Goal: Task Accomplishment & Management: Manage account settings

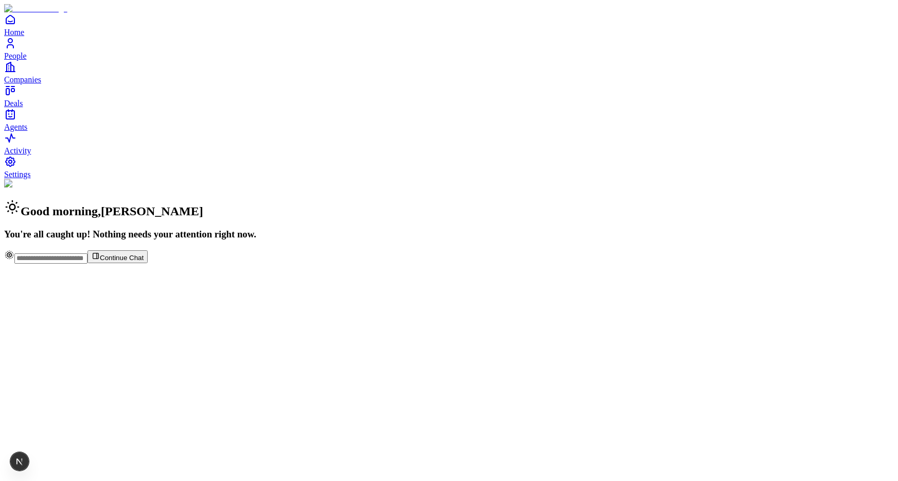
click at [27, 60] on span "People" at bounding box center [15, 55] width 23 height 9
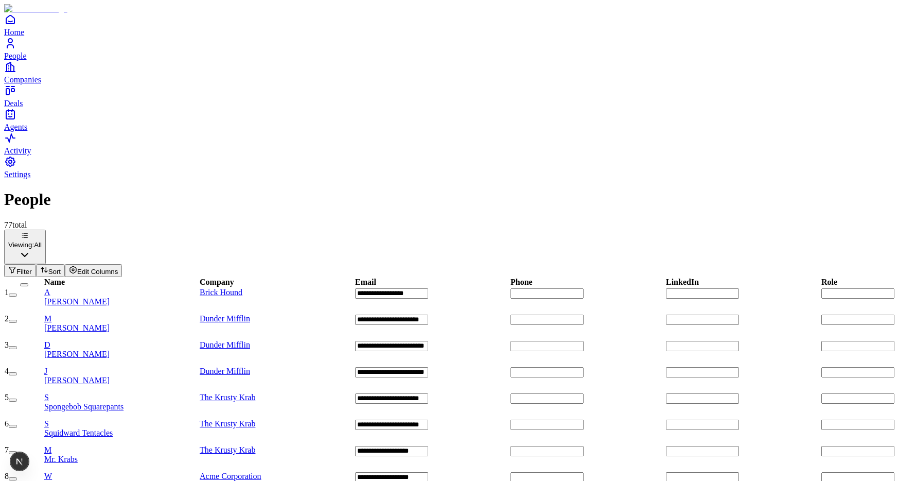
click at [16, 26] on icon "Home" at bounding box center [10, 19] width 12 height 12
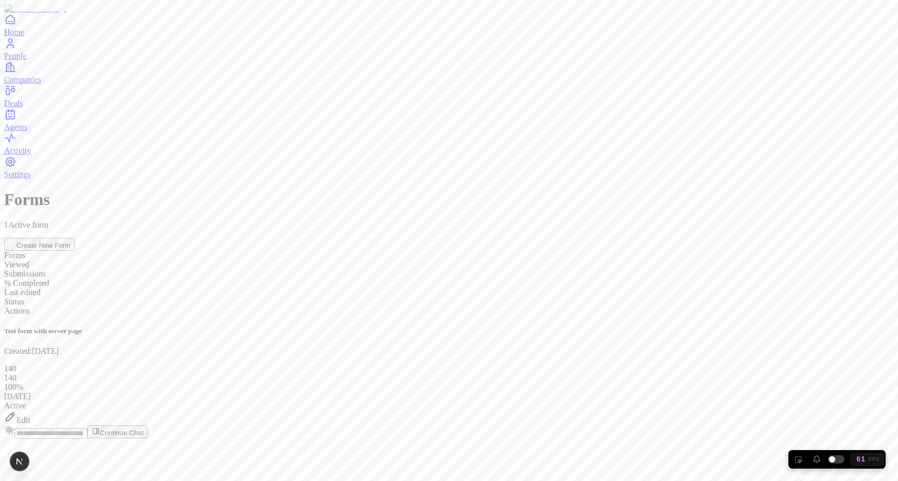
click at [833, 410] on div "Edit" at bounding box center [449, 417] width 890 height 14
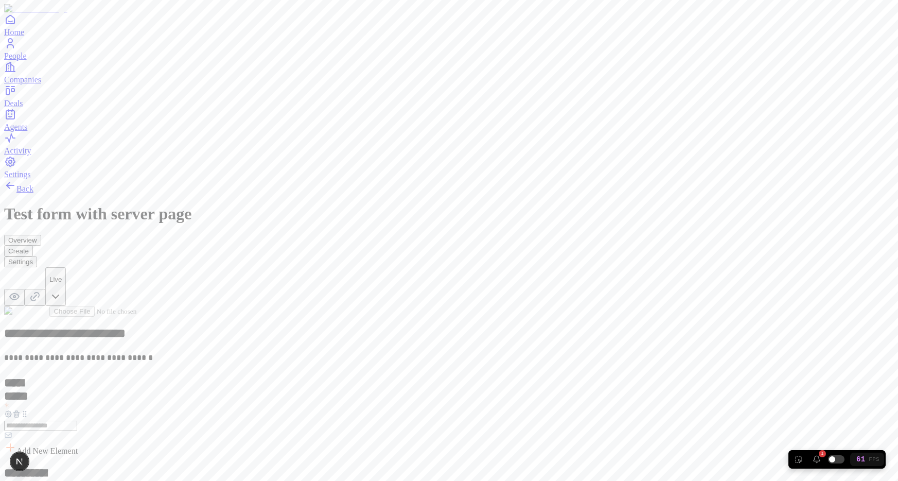
click at [817, 460] on div "1" at bounding box center [817, 459] width 8 height 8
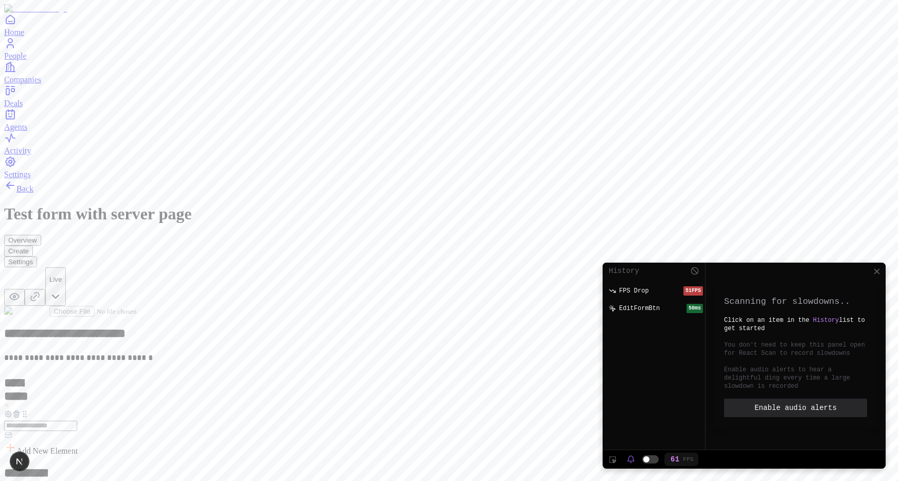
click at [37, 256] on button "Settings" at bounding box center [20, 261] width 33 height 11
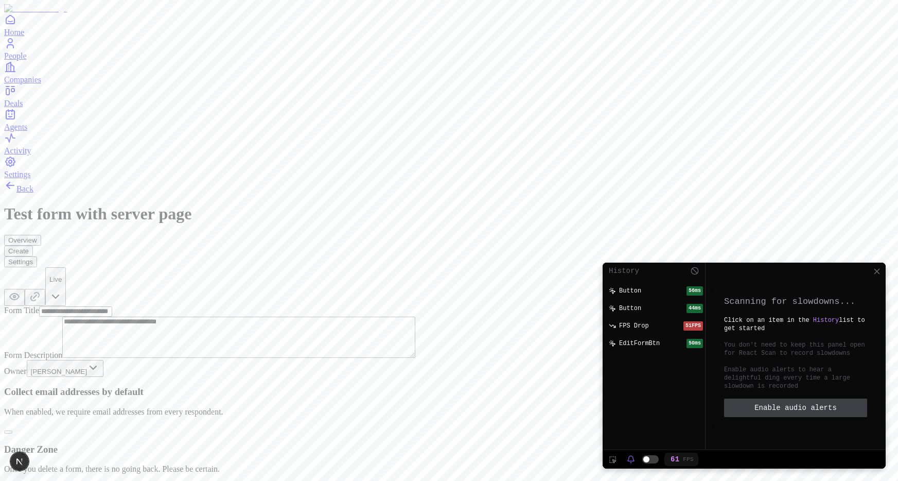
click at [807, 409] on span "Enable audio alerts" at bounding box center [796, 408] width 82 height 10
click at [41, 235] on button "Overview" at bounding box center [22, 240] width 37 height 11
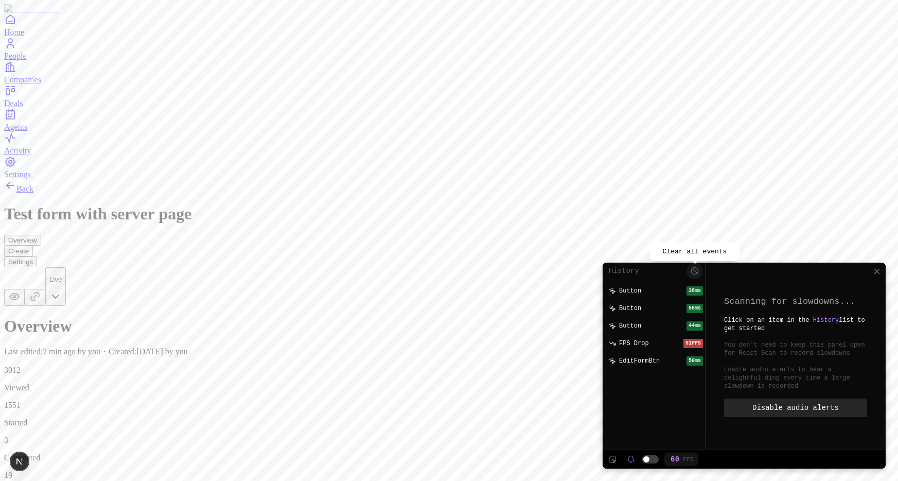
click at [698, 270] on button at bounding box center [695, 271] width 16 height 16
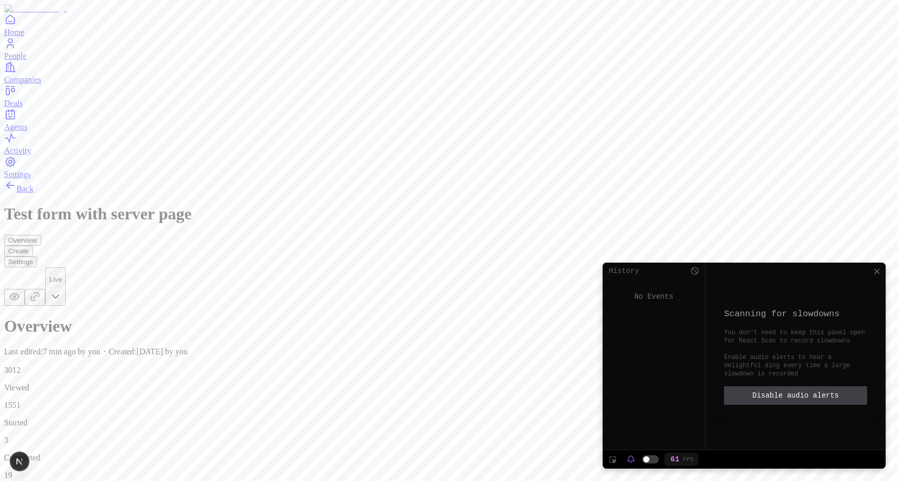
click at [798, 401] on button "Disable audio alerts" at bounding box center [795, 395] width 143 height 19
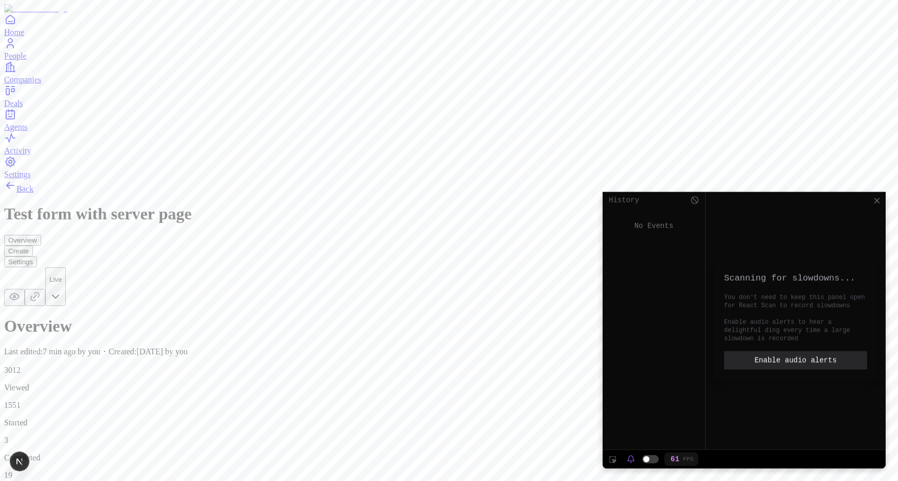
click at [741, 192] on span "icon-ellipsis" at bounding box center [744, 195] width 283 height 6
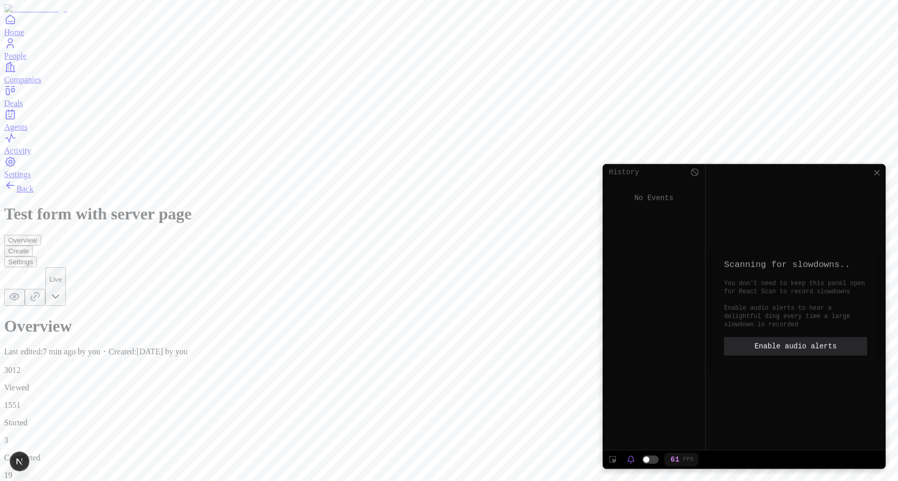
click at [8, 65] on div "Home People Companies Deals Agents" at bounding box center [449, 72] width 890 height 118
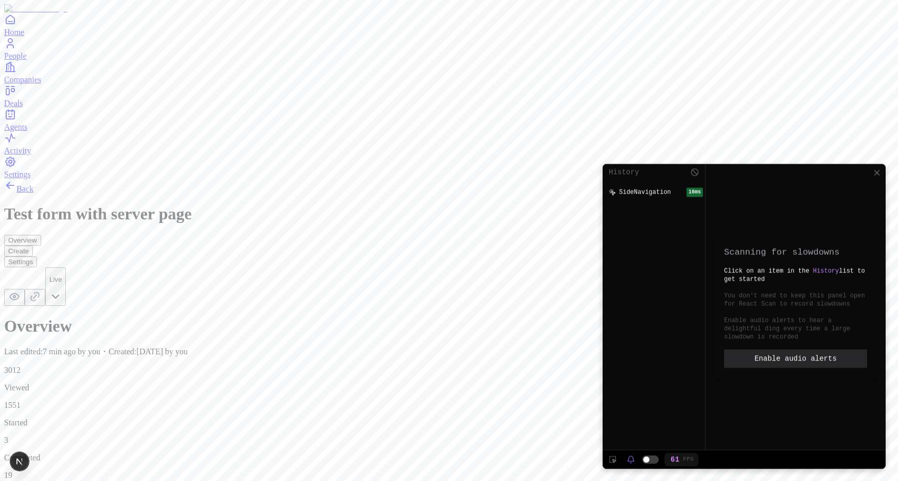
click at [174, 317] on h1 "Overview" at bounding box center [449, 326] width 890 height 19
click at [309, 317] on h1 "Overview" at bounding box center [449, 326] width 890 height 19
click at [369, 317] on h1 "Overview" at bounding box center [449, 326] width 890 height 19
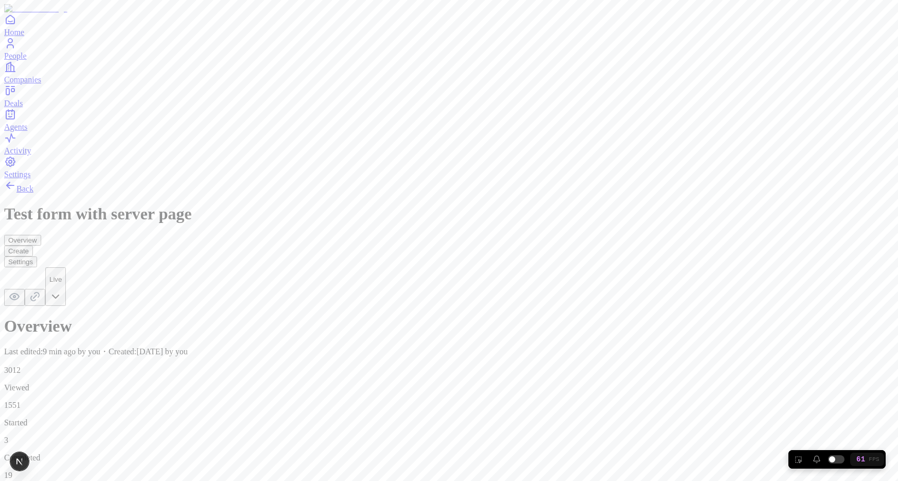
click at [870, 464] on div "61 FPS" at bounding box center [867, 459] width 33 height 12
click at [37, 256] on button "Settings" at bounding box center [20, 261] width 33 height 11
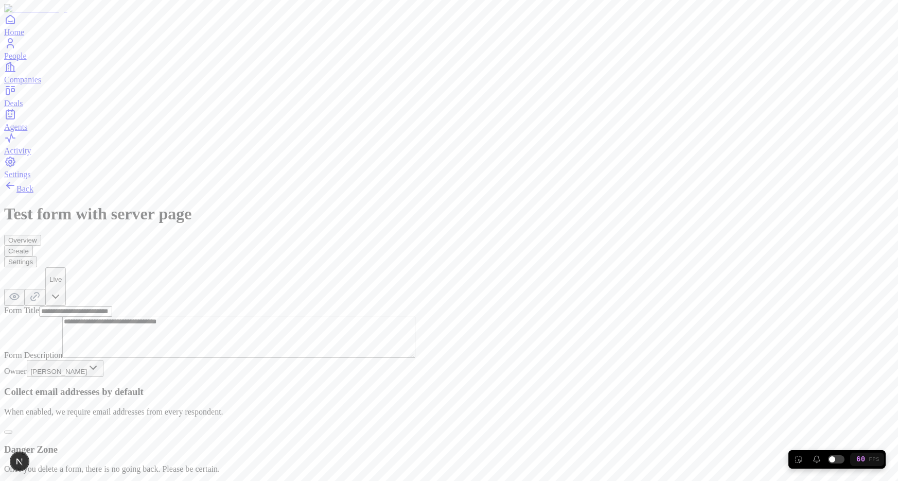
click at [33, 246] on button "Create" at bounding box center [18, 251] width 29 height 11
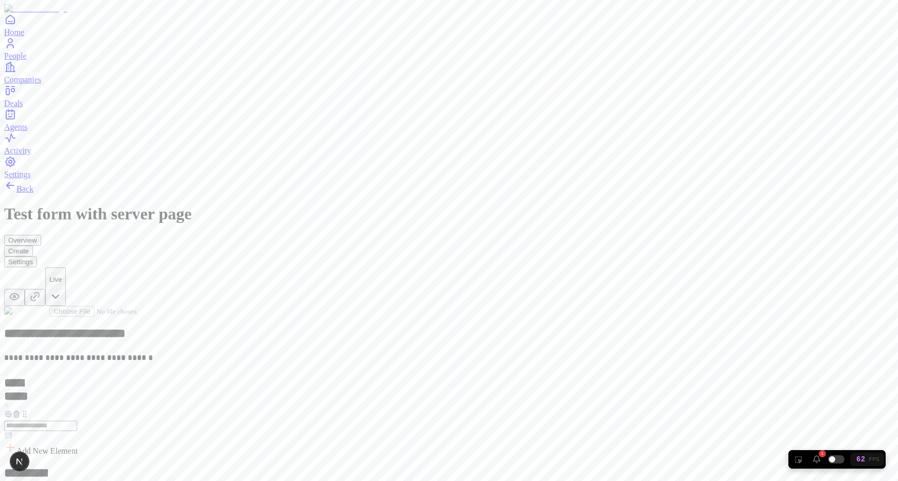
click at [819, 457] on div "1" at bounding box center [817, 459] width 8 height 8
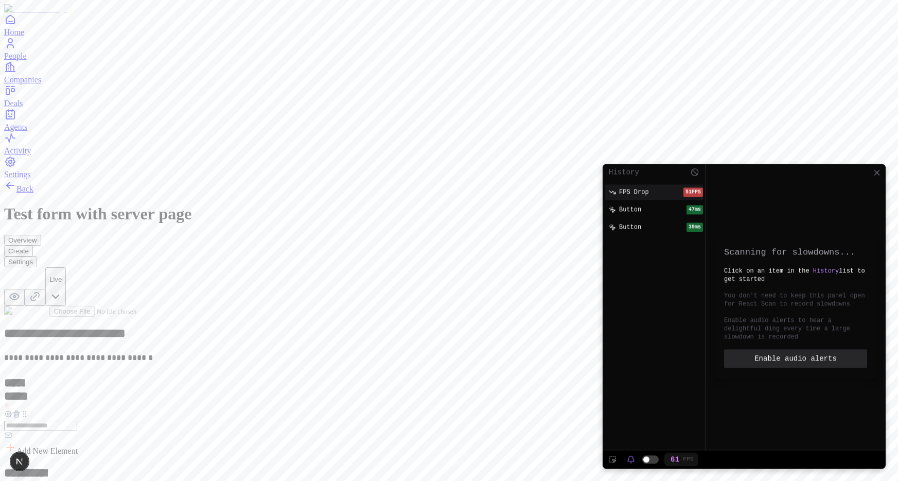
click at [656, 193] on div "FPS Drop" at bounding box center [646, 191] width 75 height 9
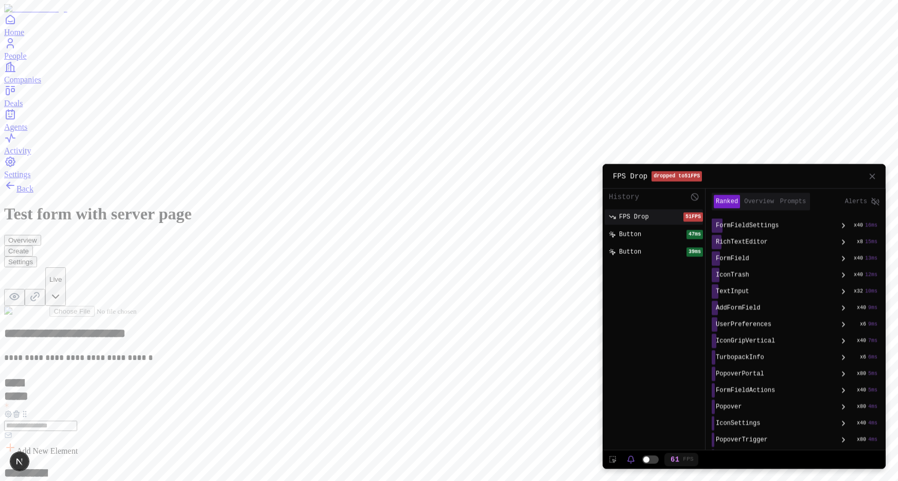
click at [790, 203] on span "Prompts" at bounding box center [794, 201] width 26 height 8
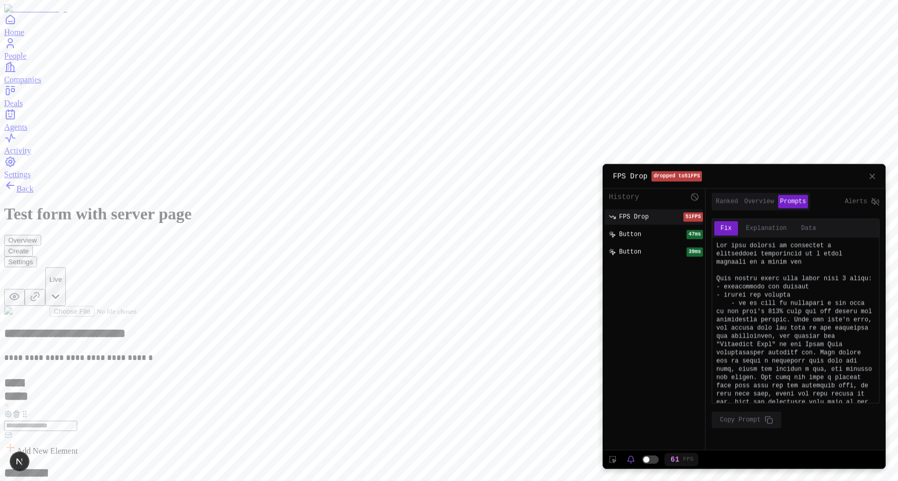
click at [764, 204] on button "Overview" at bounding box center [759, 201] width 34 height 13
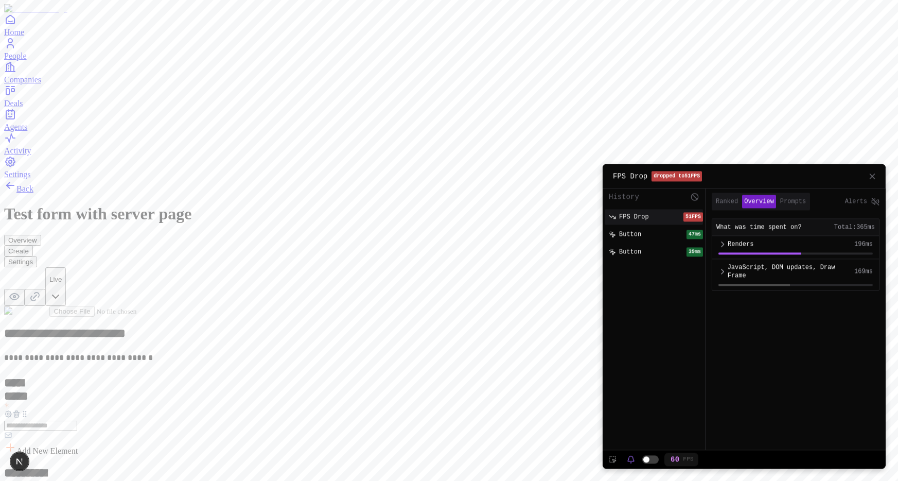
click at [732, 197] on button "Ranked" at bounding box center [727, 201] width 26 height 13
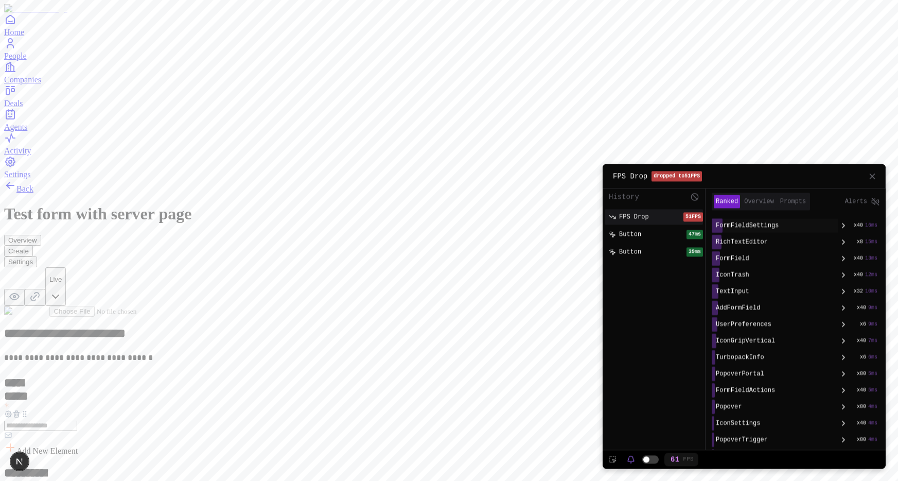
click at [781, 224] on div "FormFieldSettings" at bounding box center [775, 225] width 118 height 8
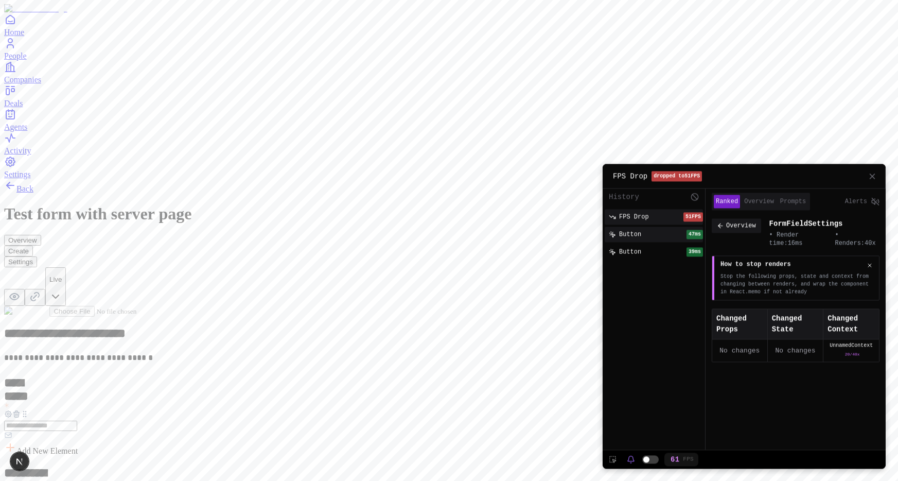
click at [663, 233] on button "Button 47 ms" at bounding box center [654, 234] width 98 height 15
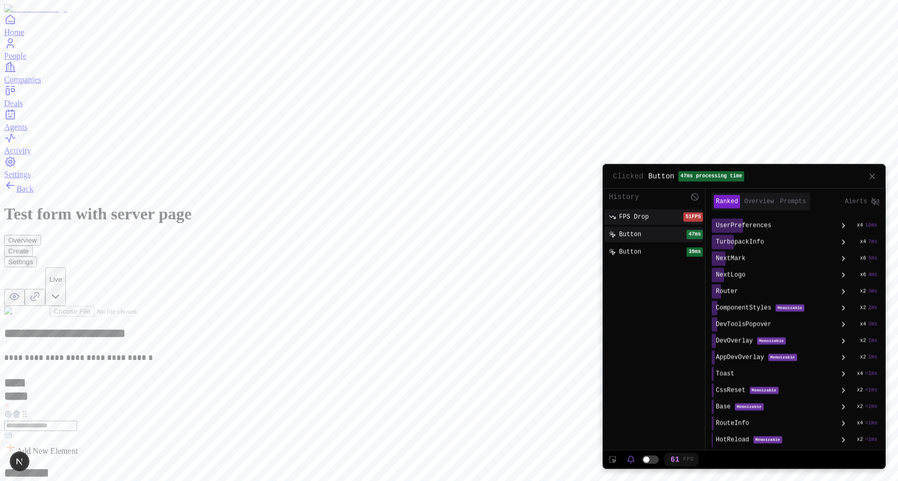
click at [651, 216] on div "FPS Drop" at bounding box center [646, 216] width 75 height 9
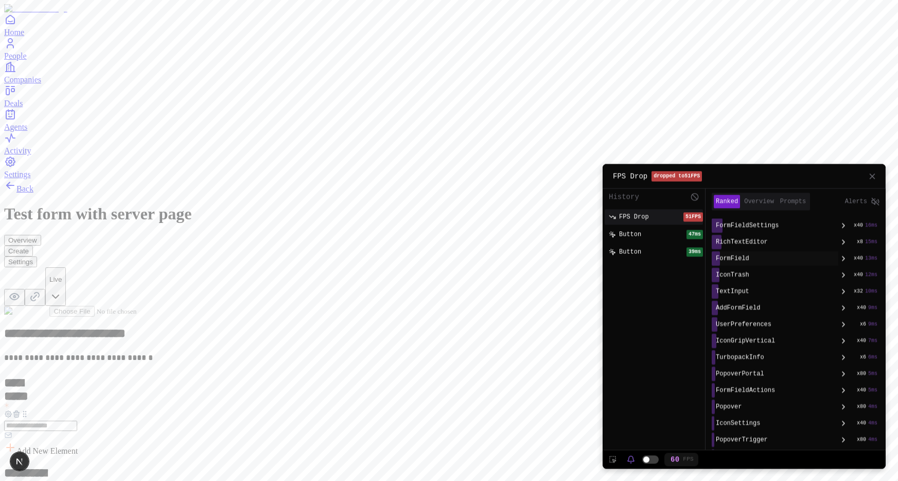
click at [745, 257] on span "FormField" at bounding box center [732, 258] width 33 height 8
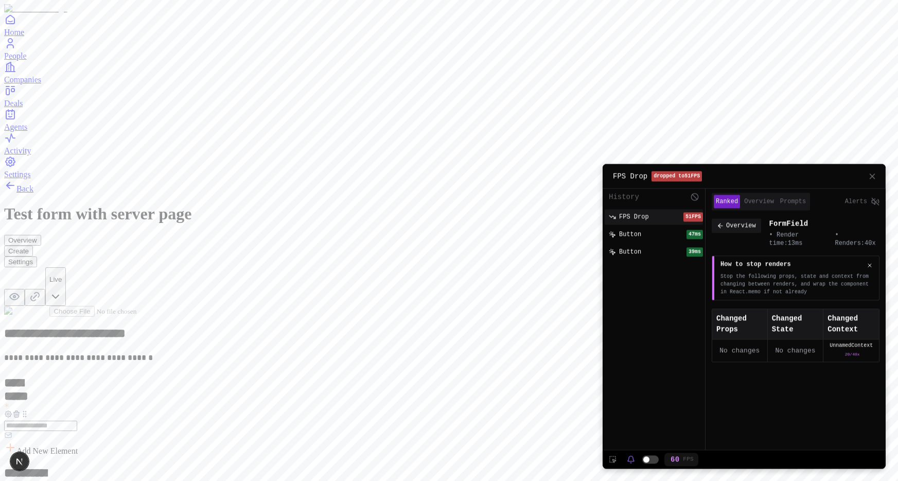
click at [660, 215] on div "FPS Drop" at bounding box center [646, 216] width 75 height 9
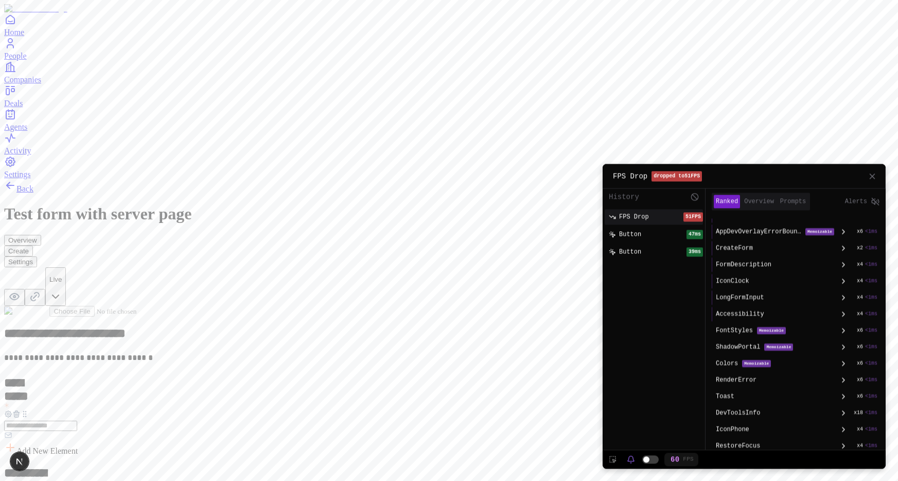
scroll to position [1151, 0]
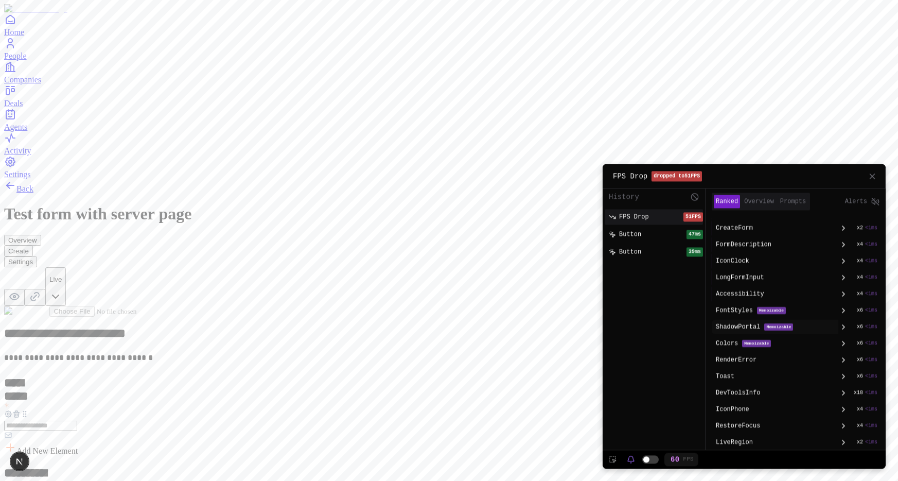
click at [777, 326] on div "Memoizable" at bounding box center [779, 326] width 29 height 7
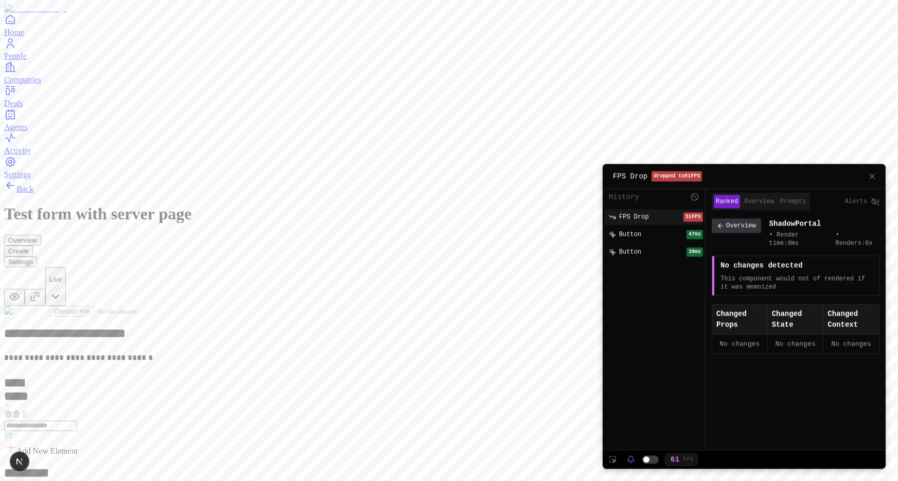
click at [721, 226] on button "Overview" at bounding box center [736, 225] width 49 height 14
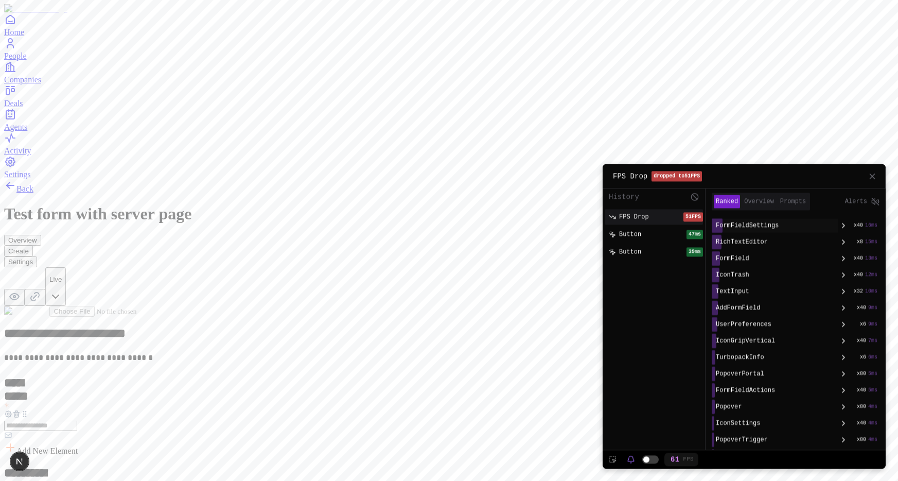
click at [742, 224] on span "FormFieldSettings" at bounding box center [747, 225] width 63 height 8
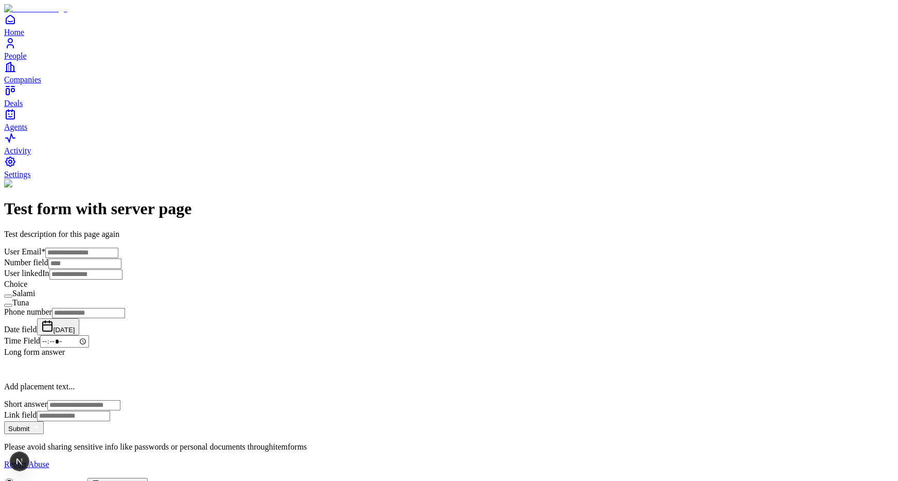
click at [31, 179] on span "Settings" at bounding box center [17, 174] width 27 height 9
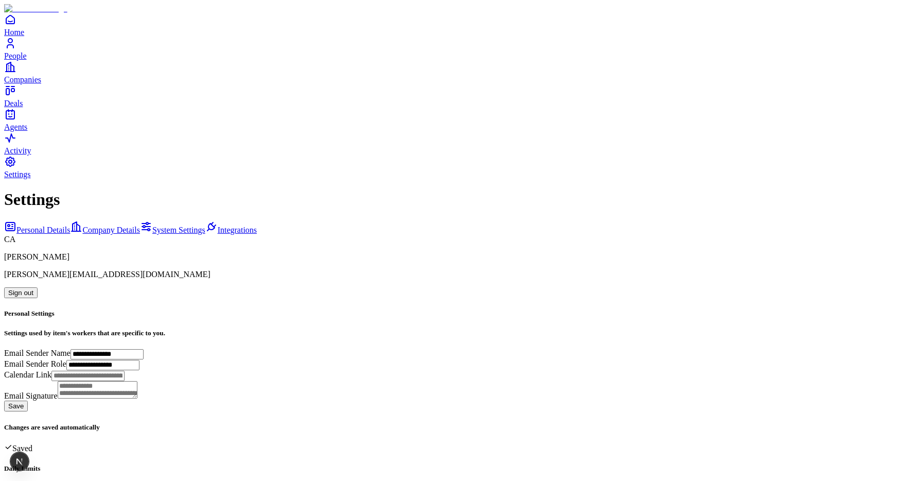
click at [38, 287] on button "Sign out" at bounding box center [20, 292] width 33 height 11
